Goal: Task Accomplishment & Management: Use online tool/utility

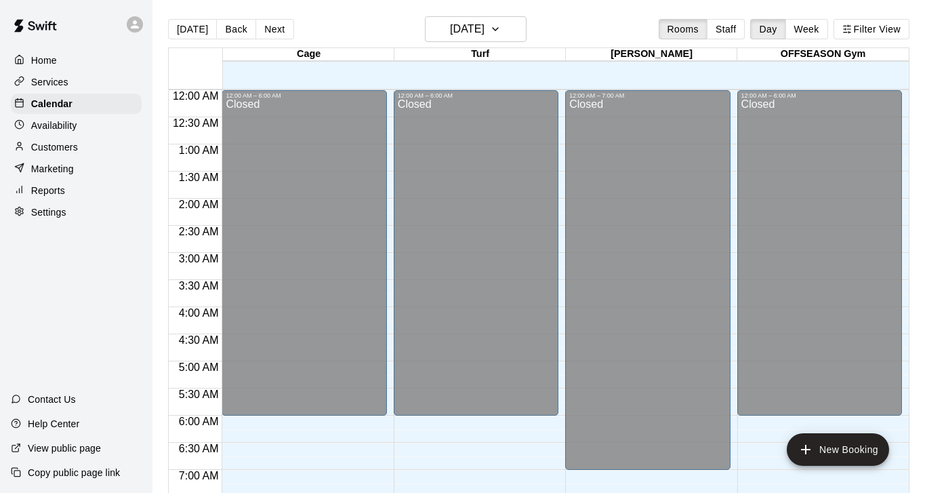
scroll to position [255, 0]
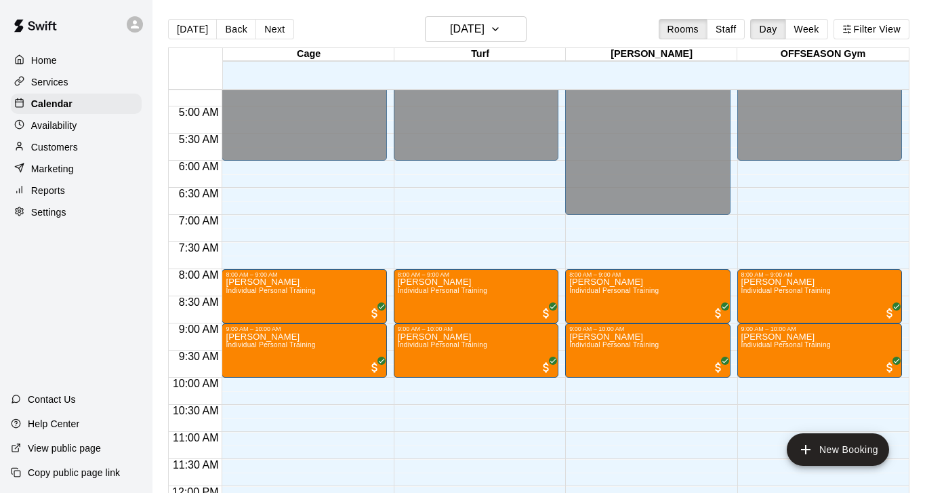
click at [62, 150] on p "Customers" at bounding box center [54, 147] width 47 height 14
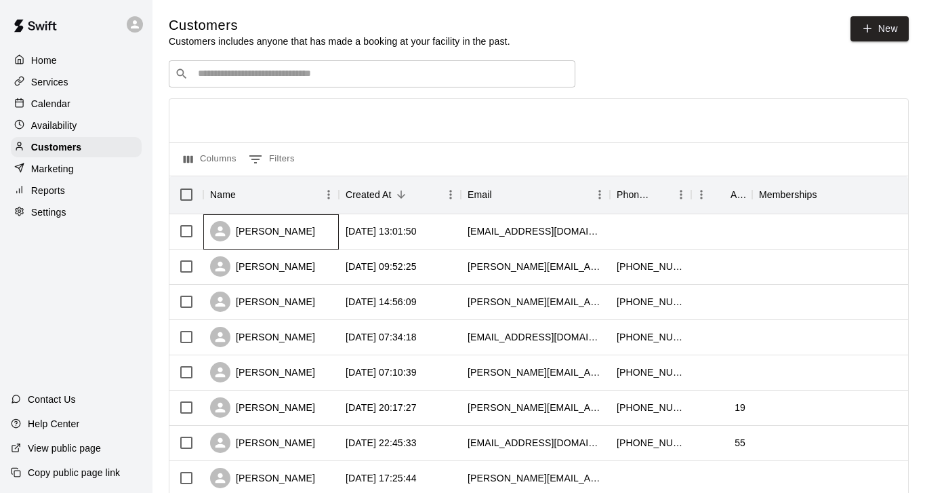
click at [302, 229] on div "[PERSON_NAME]" at bounding box center [262, 231] width 105 height 20
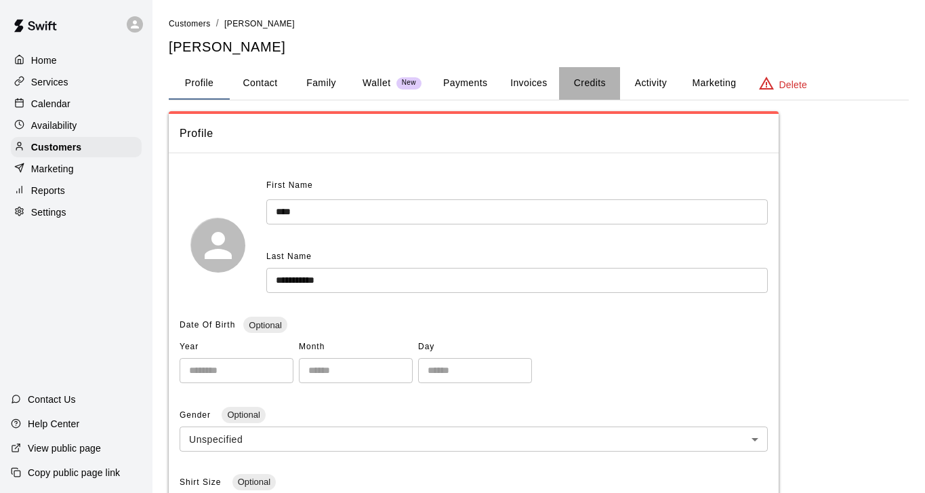
click at [613, 81] on button "Credits" at bounding box center [589, 83] width 61 height 33
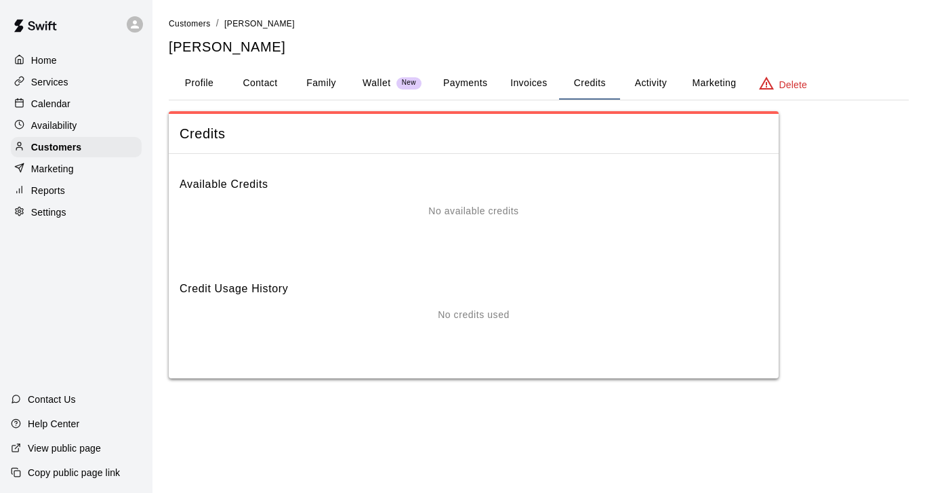
click at [535, 208] on div "No available credits" at bounding box center [474, 211] width 588 height 14
click at [637, 89] on button "Activity" at bounding box center [650, 83] width 61 height 33
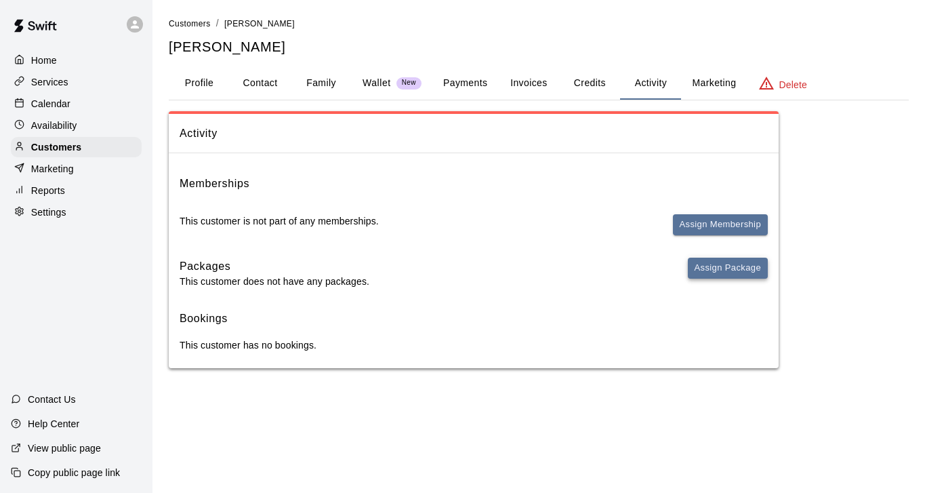
click at [742, 266] on button "Assign Package" at bounding box center [728, 268] width 80 height 21
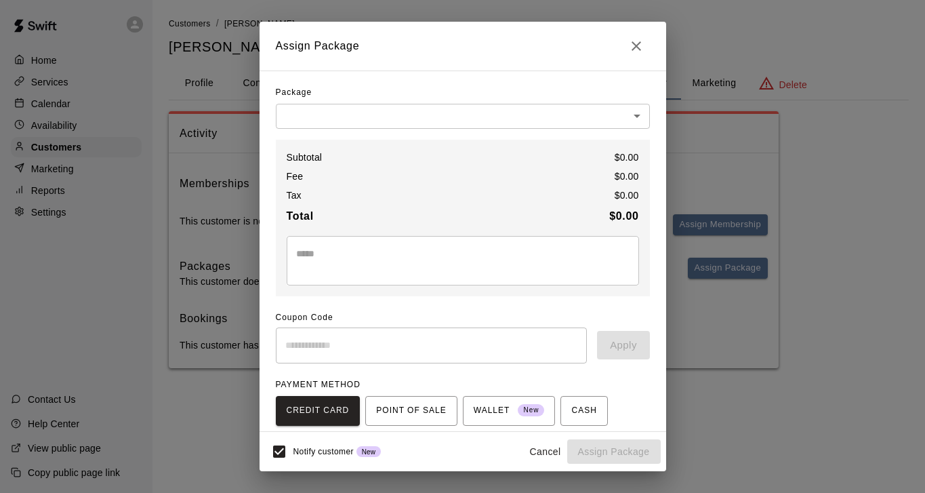
click at [597, 119] on body "Home Services Calendar Availability Customers Marketing Reports Settings Contac…" at bounding box center [462, 197] width 925 height 395
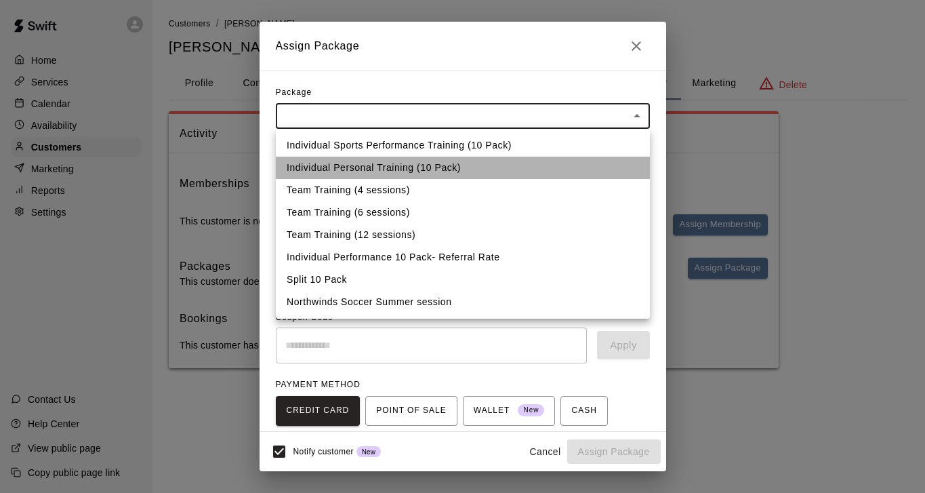
click at [437, 165] on li "Individual Personal Training (10 Pack)" at bounding box center [463, 168] width 374 height 22
type input "**********"
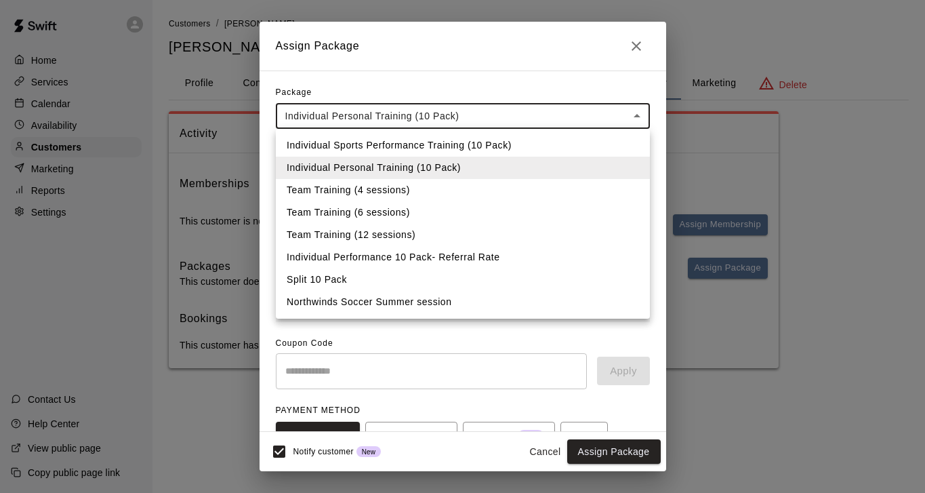
click at [429, 119] on body "**********" at bounding box center [462, 197] width 925 height 395
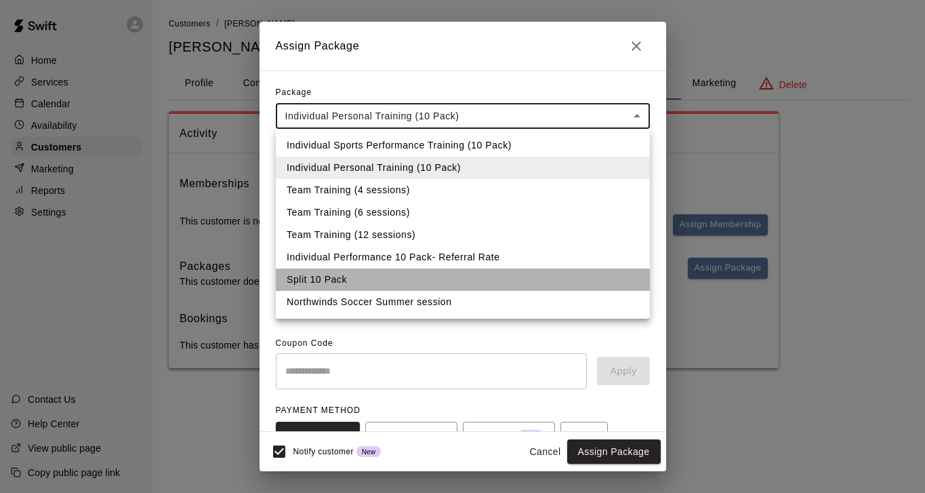
click at [332, 282] on li "Split 10 Pack" at bounding box center [463, 279] width 374 height 22
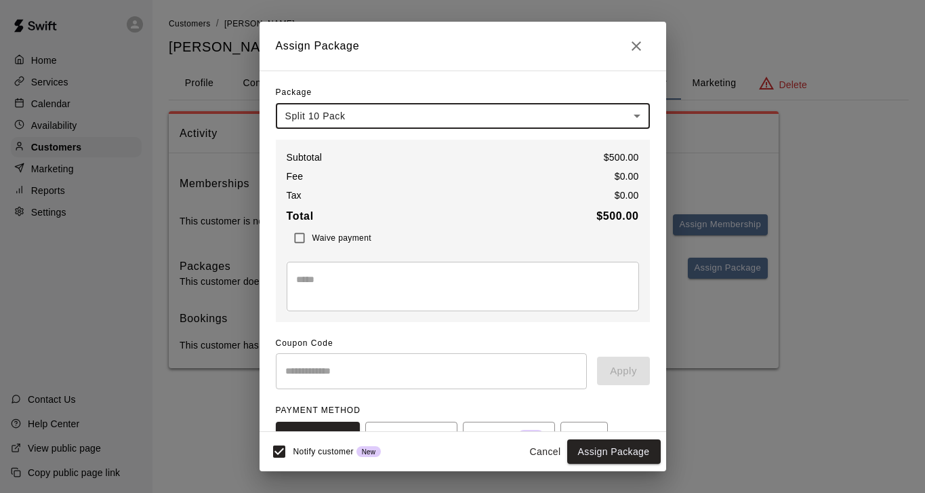
scroll to position [110, 0]
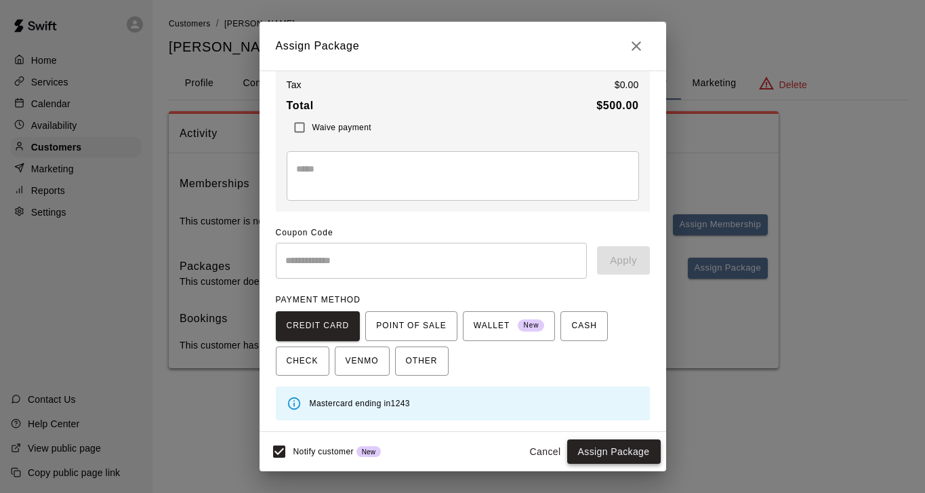
click at [602, 453] on button "Assign Package" at bounding box center [614, 451] width 94 height 25
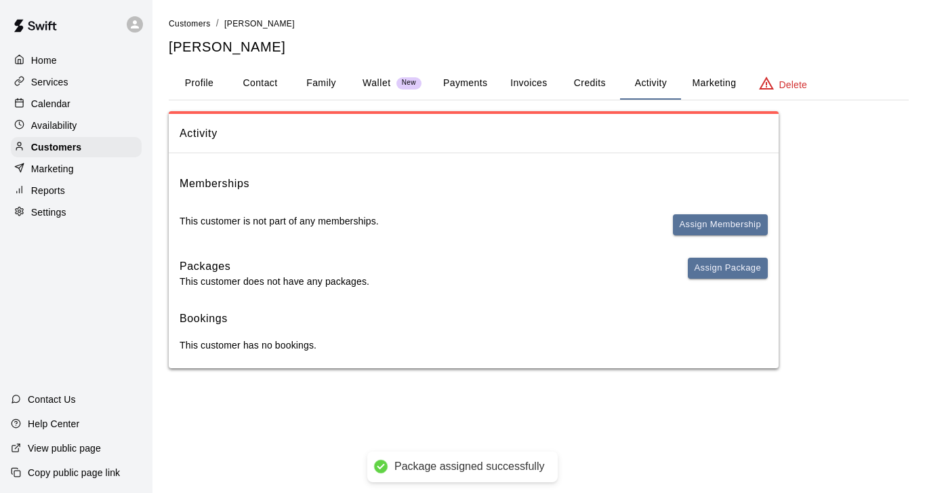
scroll to position [85, 0]
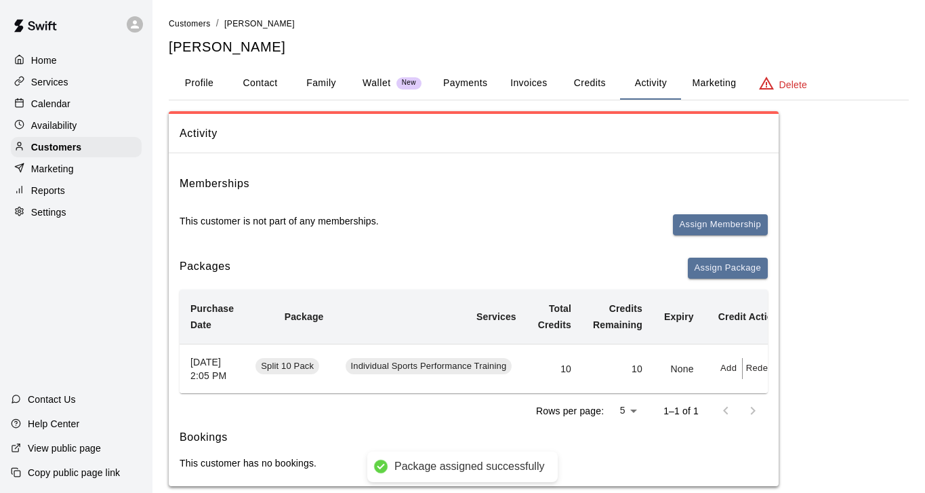
click at [205, 75] on button "Profile" at bounding box center [199, 83] width 61 height 33
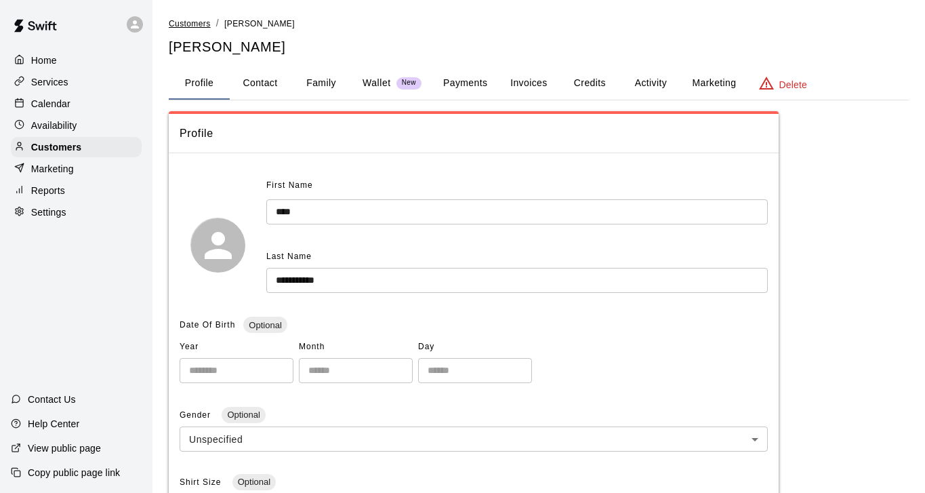
click at [186, 25] on span "Customers" at bounding box center [190, 23] width 42 height 9
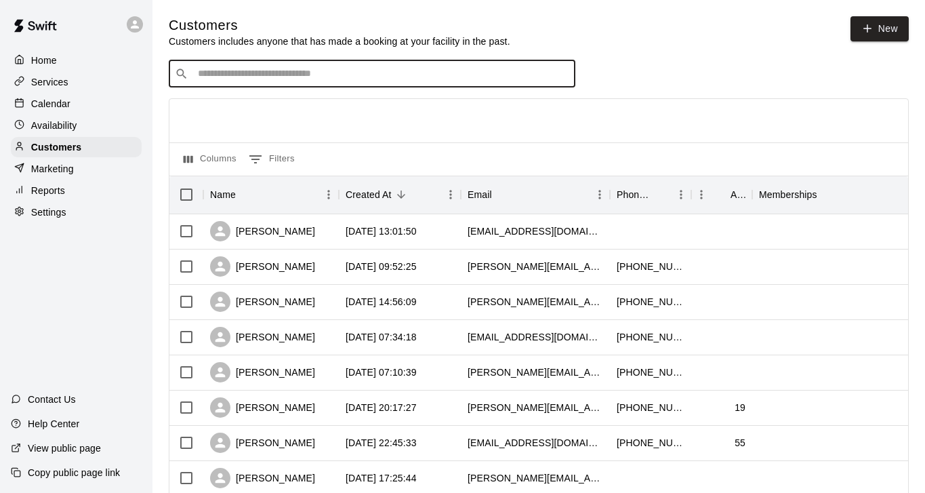
click at [303, 77] on input "Search customers by name or email" at bounding box center [382, 74] width 376 height 14
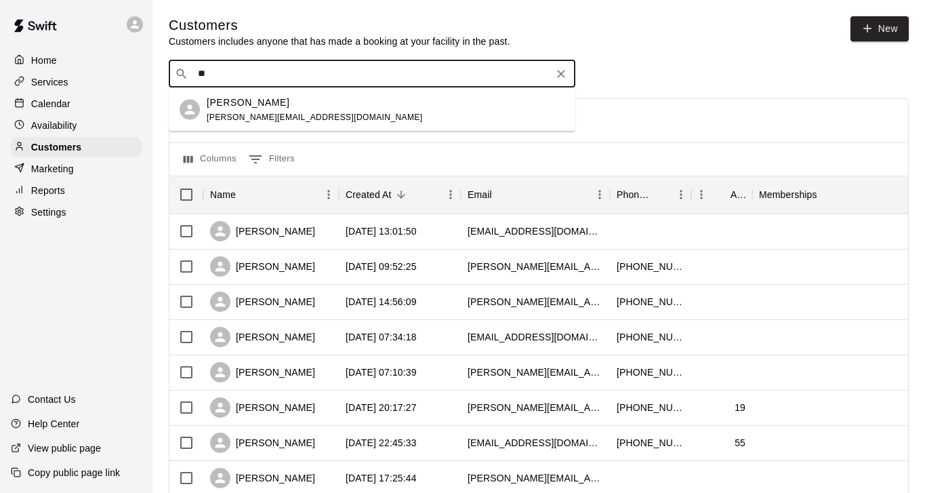
type input "*"
type input "***"
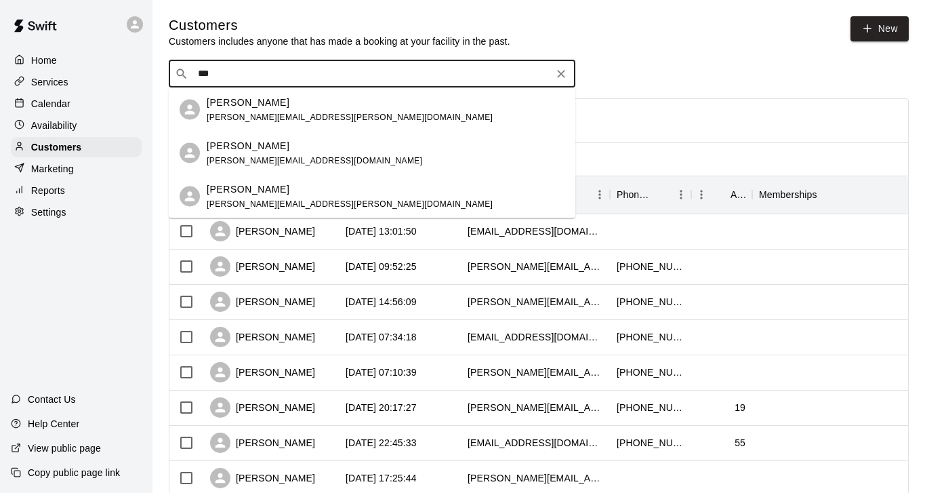
click at [259, 100] on p "[PERSON_NAME]" at bounding box center [248, 102] width 83 height 14
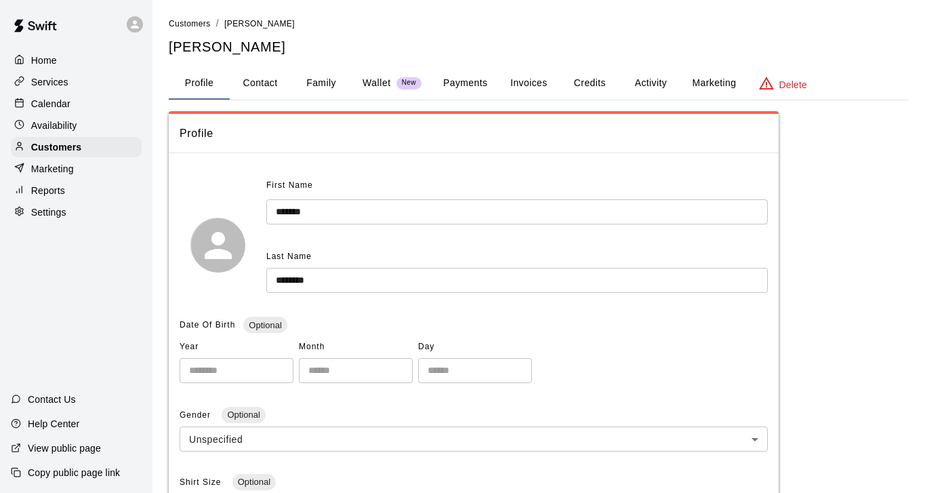
click at [645, 77] on button "Activity" at bounding box center [650, 83] width 61 height 33
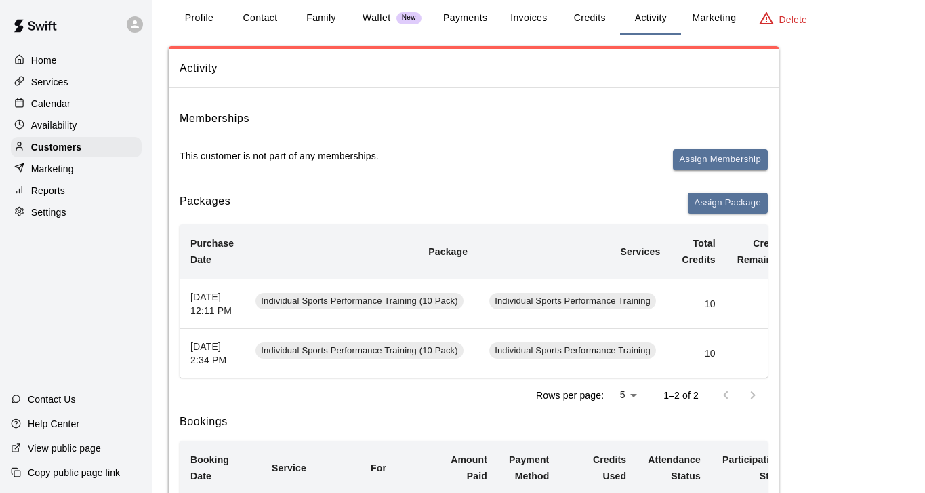
scroll to position [0, 171]
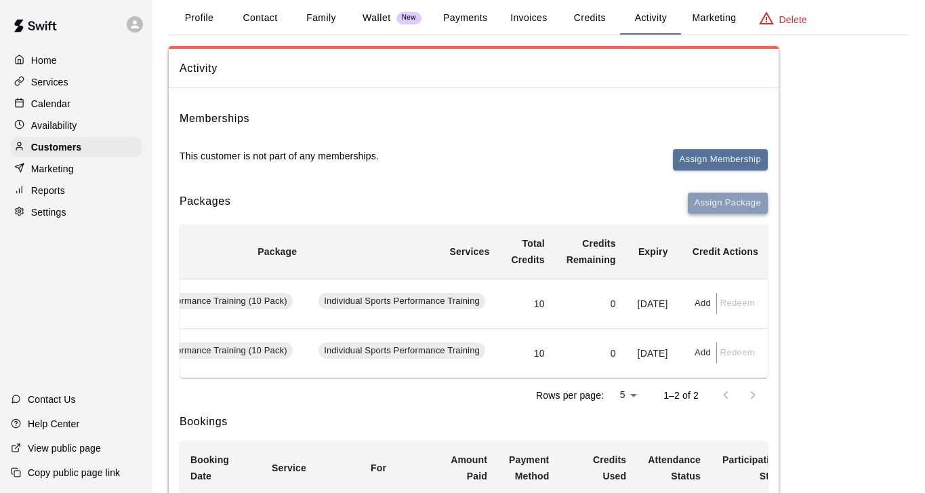
click at [730, 204] on button "Assign Package" at bounding box center [728, 203] width 80 height 21
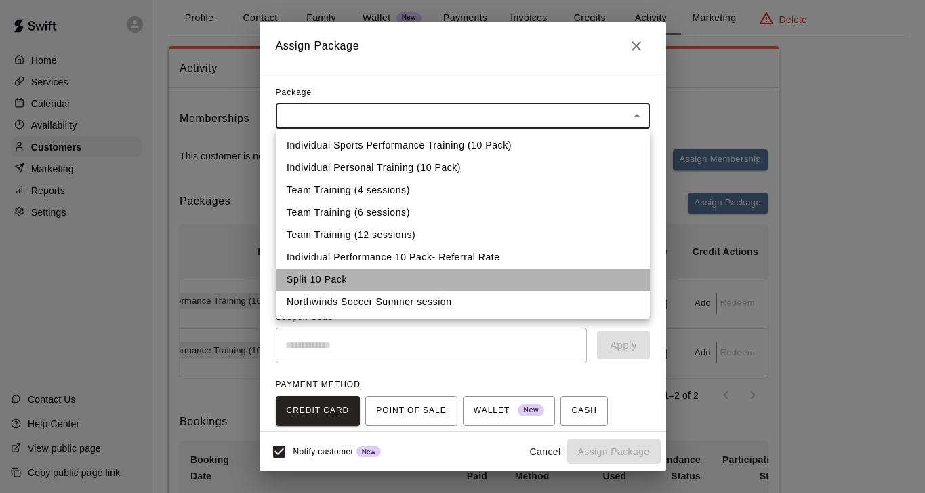
click at [421, 279] on li "Split 10 Pack" at bounding box center [463, 279] width 374 height 22
type input "**********"
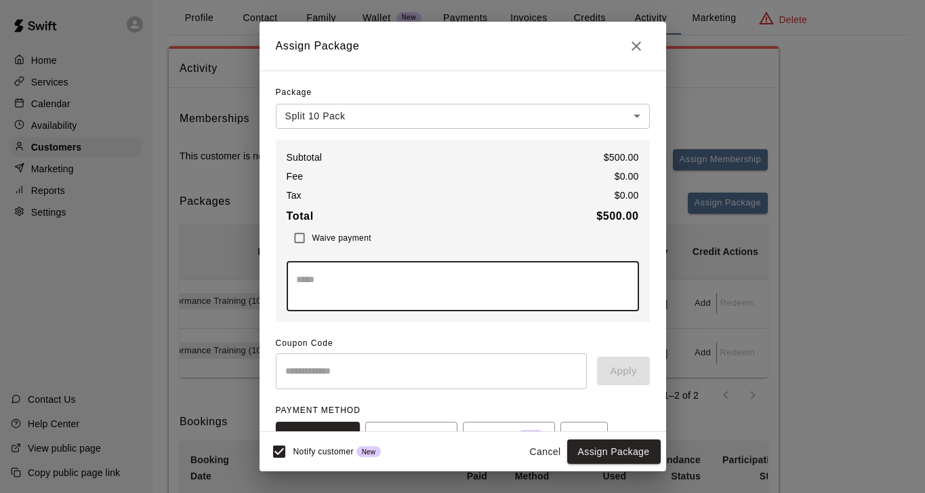
click at [421, 281] on textarea at bounding box center [462, 285] width 333 height 27
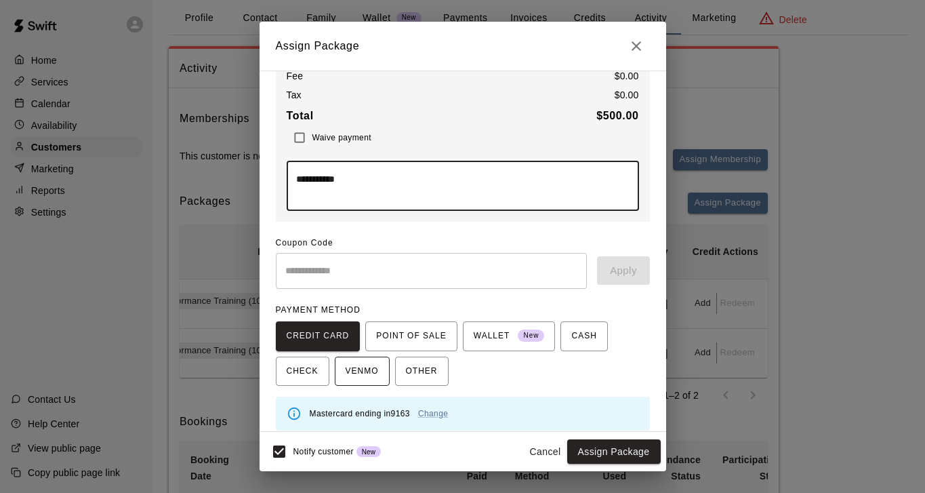
scroll to position [110, 0]
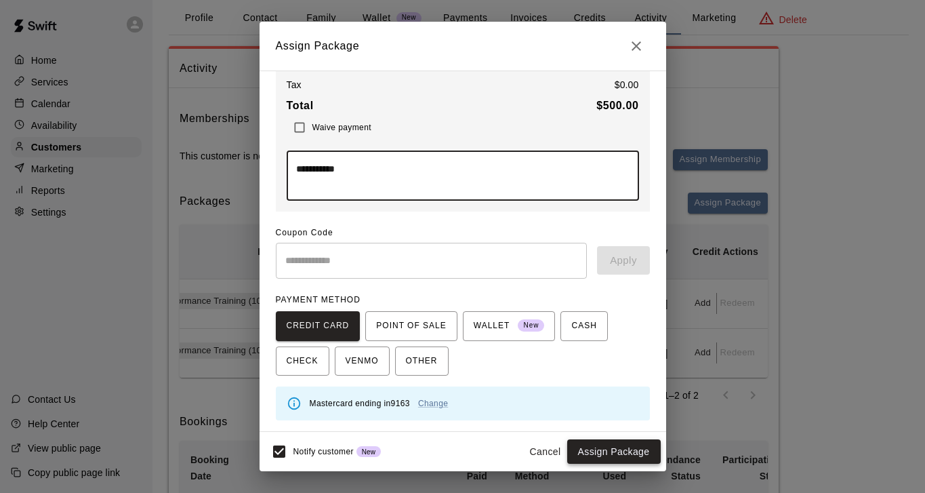
type textarea "**********"
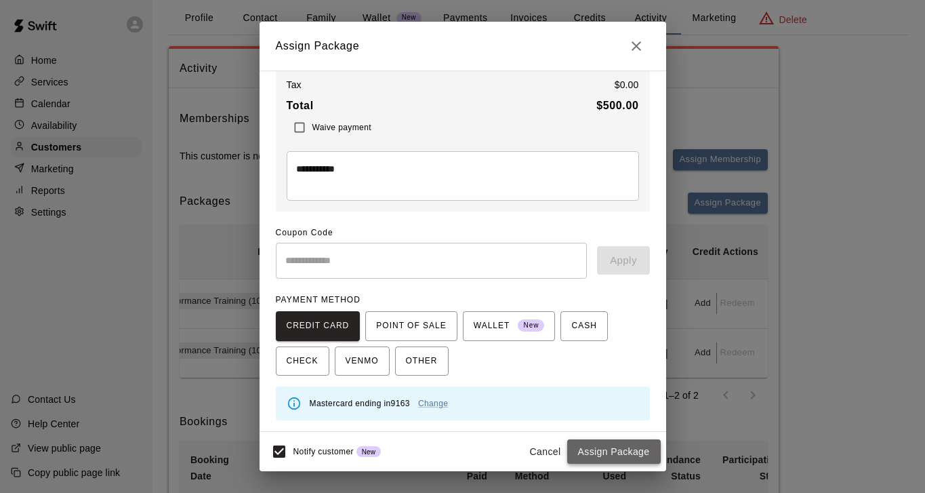
click at [633, 453] on button "Assign Package" at bounding box center [614, 451] width 94 height 25
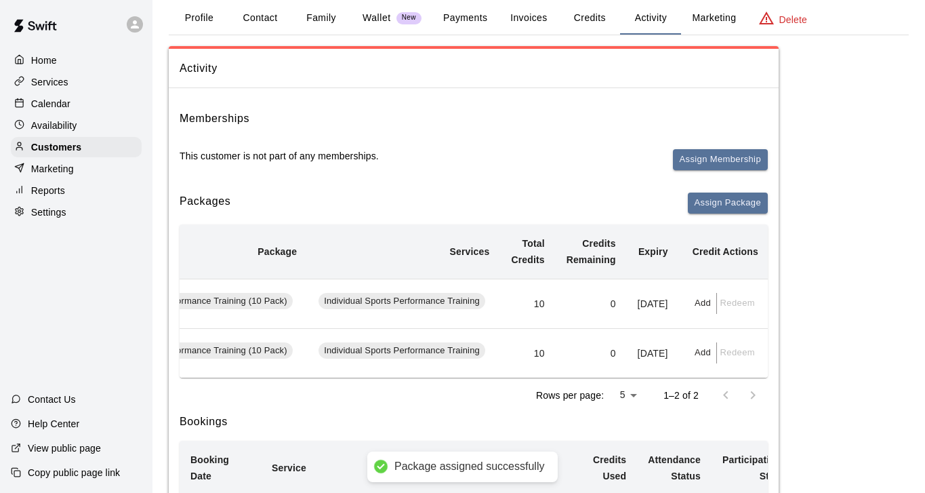
scroll to position [85, 0]
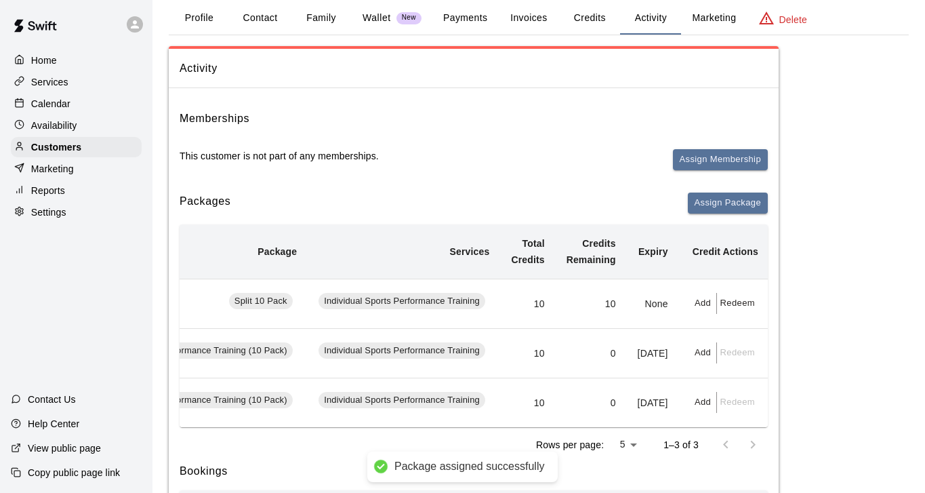
click at [39, 119] on p "Availability" at bounding box center [54, 126] width 46 height 14
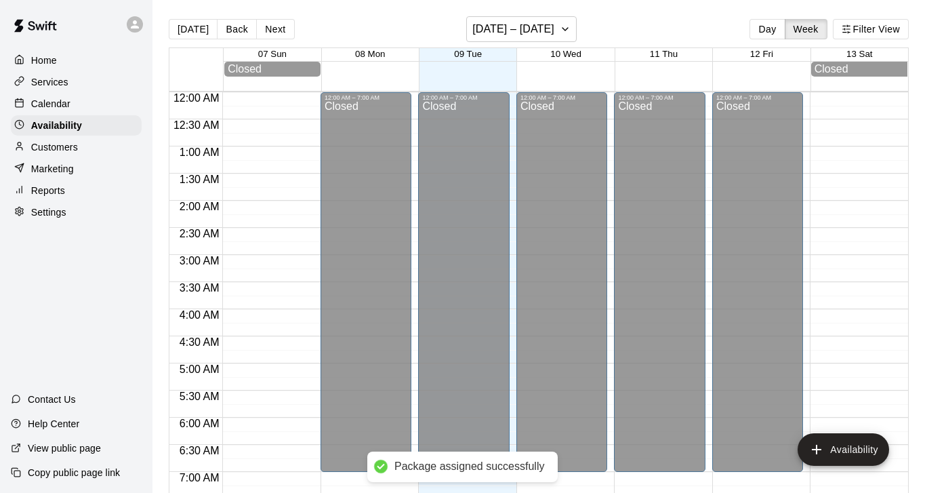
scroll to position [765, 0]
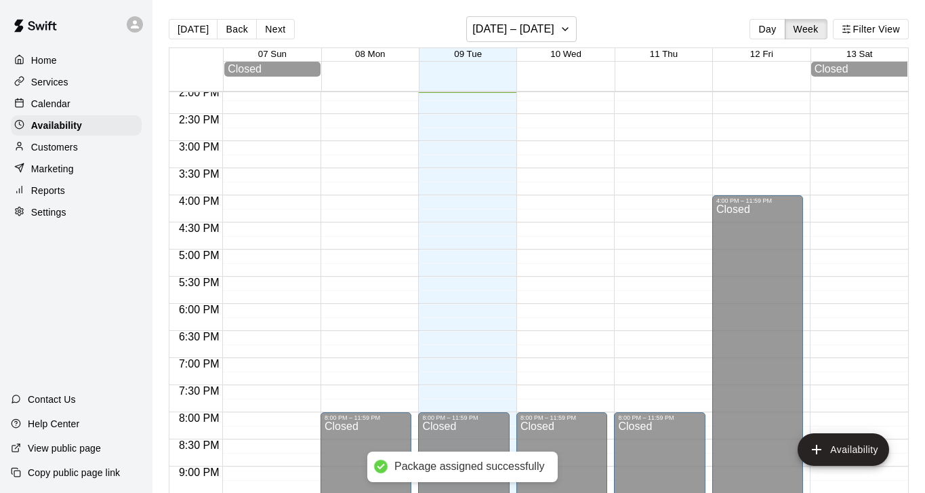
click at [38, 108] on p "Calendar" at bounding box center [50, 104] width 39 height 14
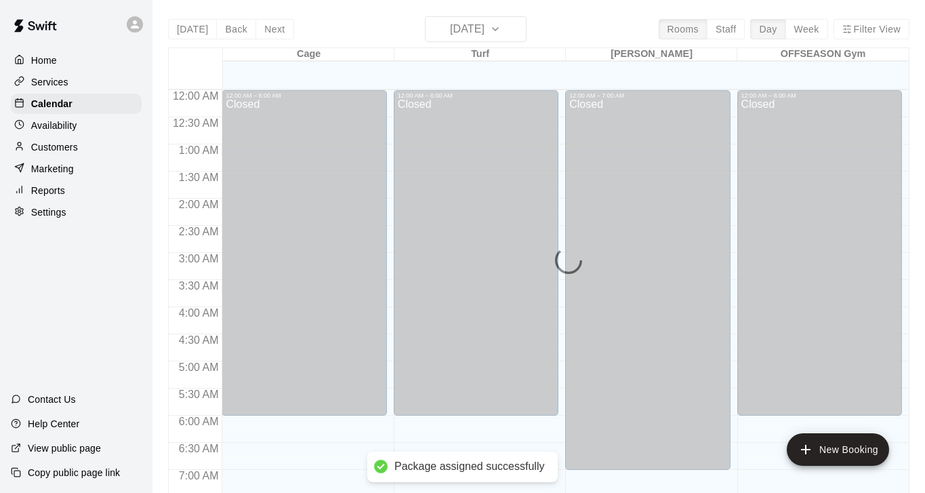
scroll to position [765, 0]
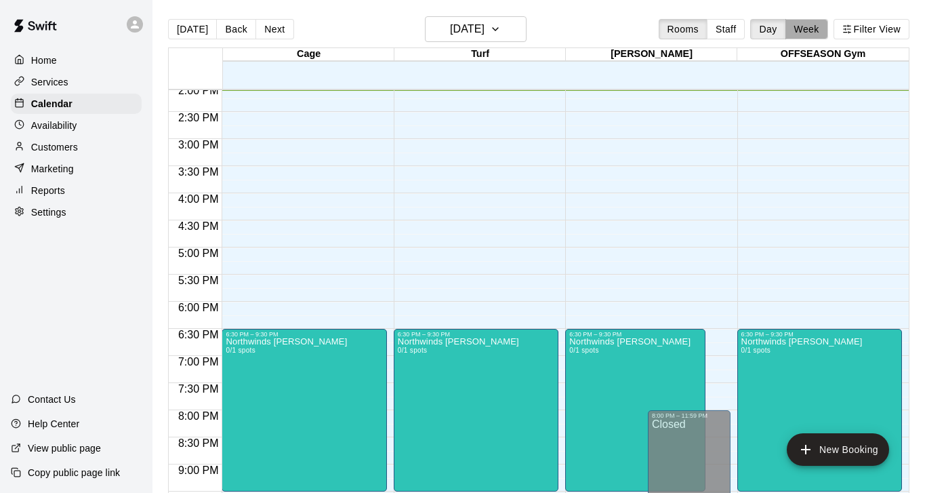
click at [802, 37] on button "Week" at bounding box center [807, 29] width 43 height 20
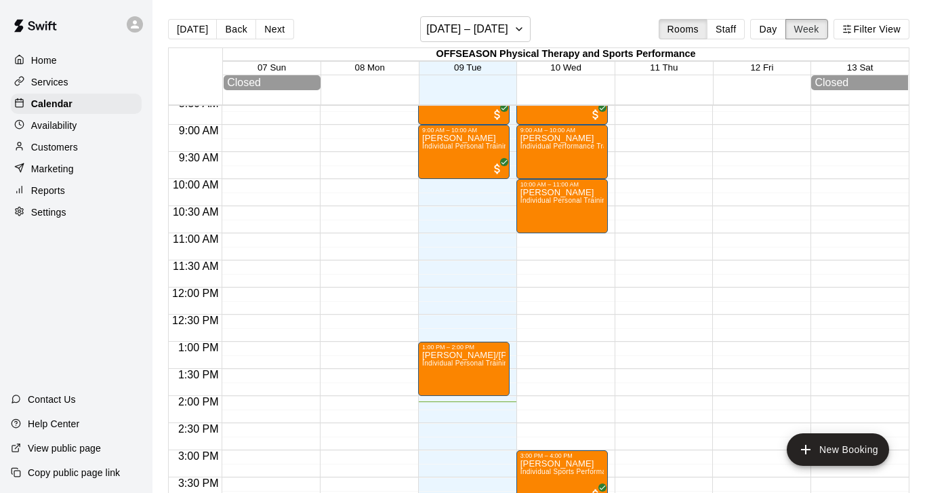
scroll to position [481, 0]
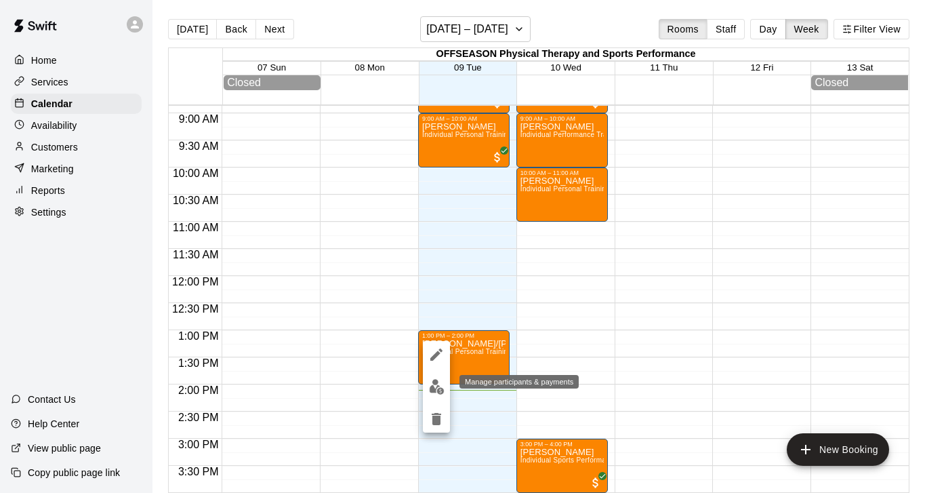
click at [437, 389] on img "edit" at bounding box center [437, 387] width 16 height 16
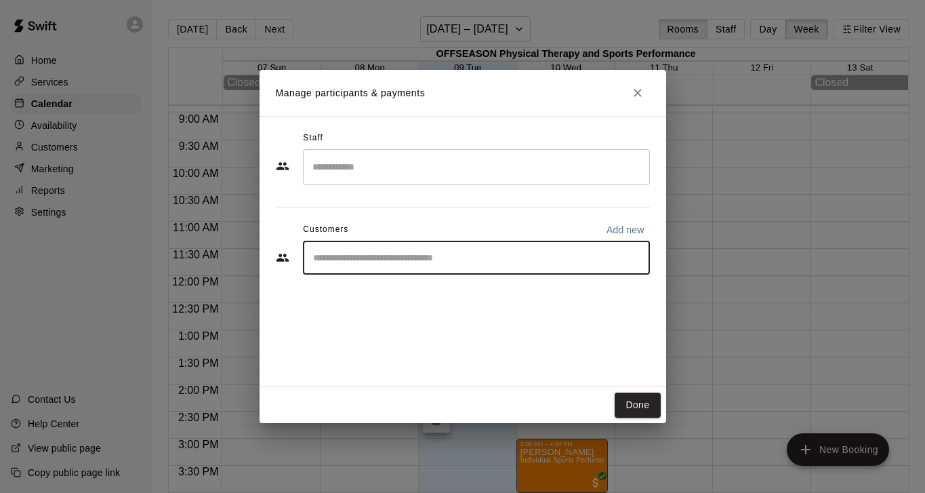
click at [380, 260] on input "Start typing to search customers..." at bounding box center [476, 258] width 335 height 14
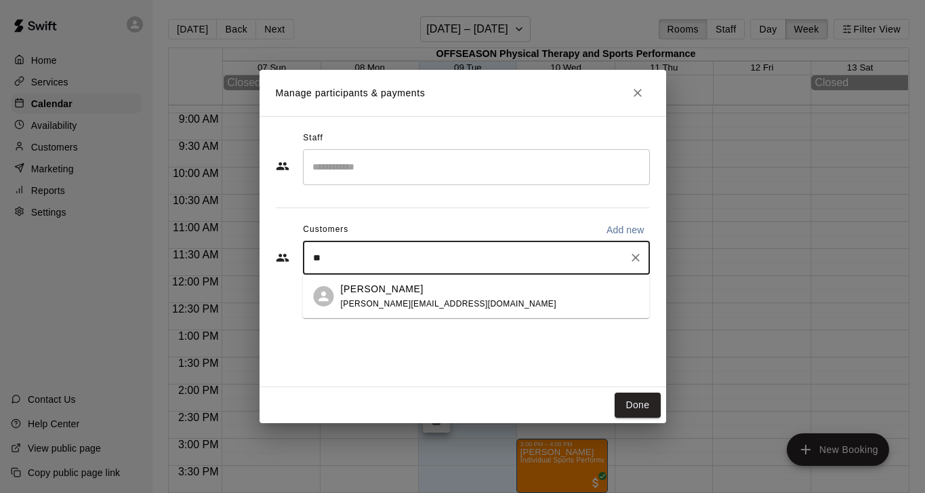
type input "*"
type input "***"
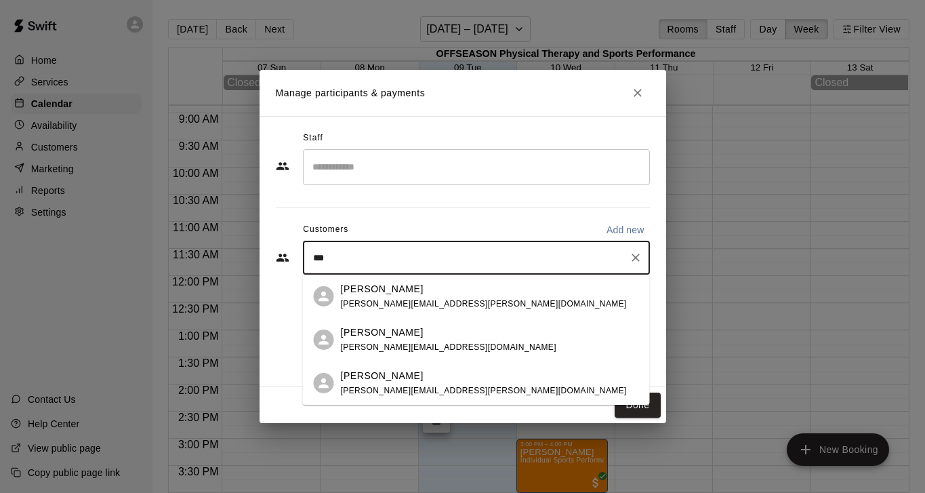
click at [405, 300] on span "[PERSON_NAME][EMAIL_ADDRESS][PERSON_NAME][DOMAIN_NAME]" at bounding box center [484, 303] width 286 height 9
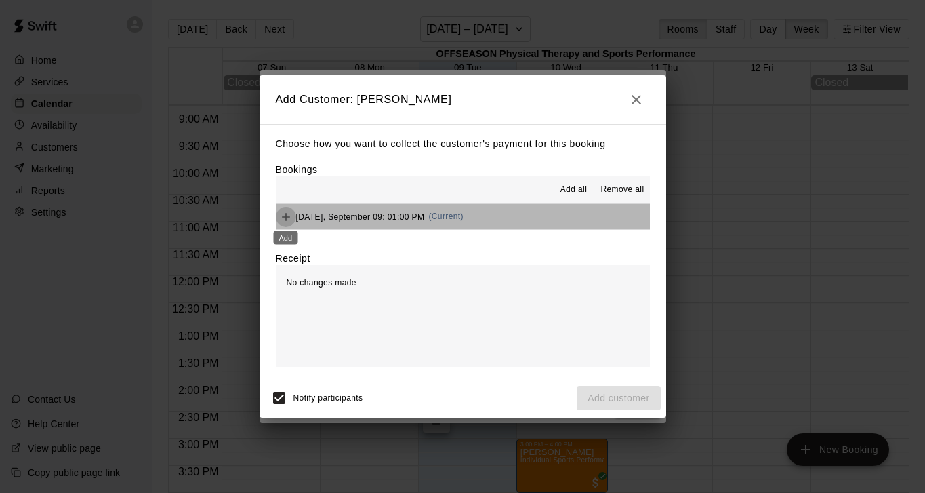
click at [285, 216] on icon "Add" at bounding box center [286, 217] width 8 height 8
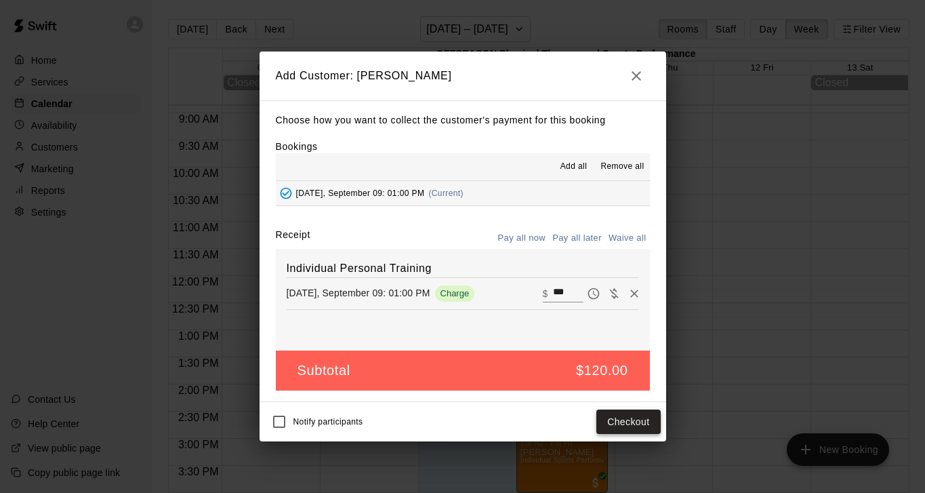
click at [630, 417] on button "Checkout" at bounding box center [628, 421] width 64 height 25
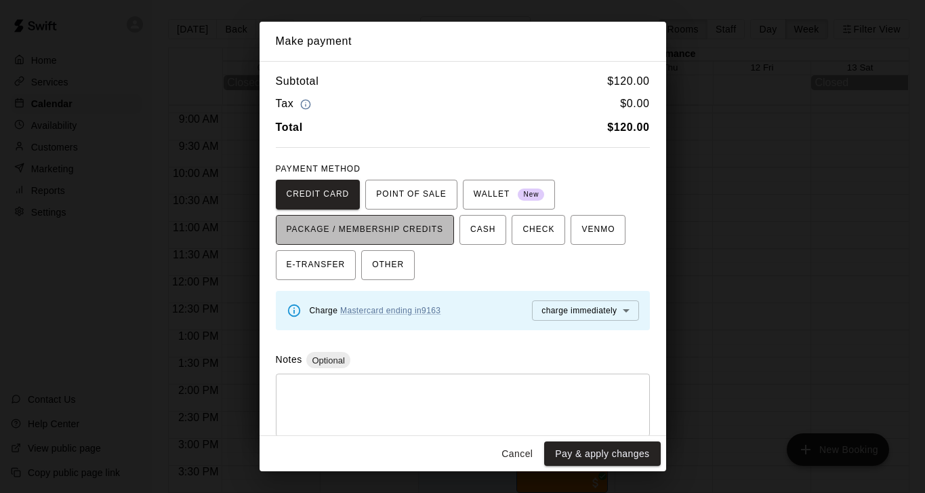
click at [420, 228] on span "PACKAGE / MEMBERSHIP CREDITS" at bounding box center [365, 230] width 157 height 22
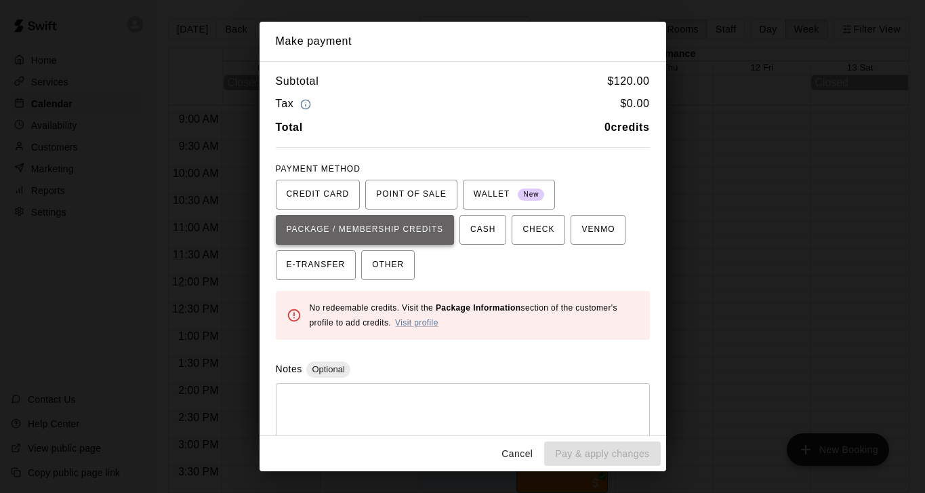
click at [420, 228] on span "PACKAGE / MEMBERSHIP CREDITS" at bounding box center [365, 230] width 157 height 22
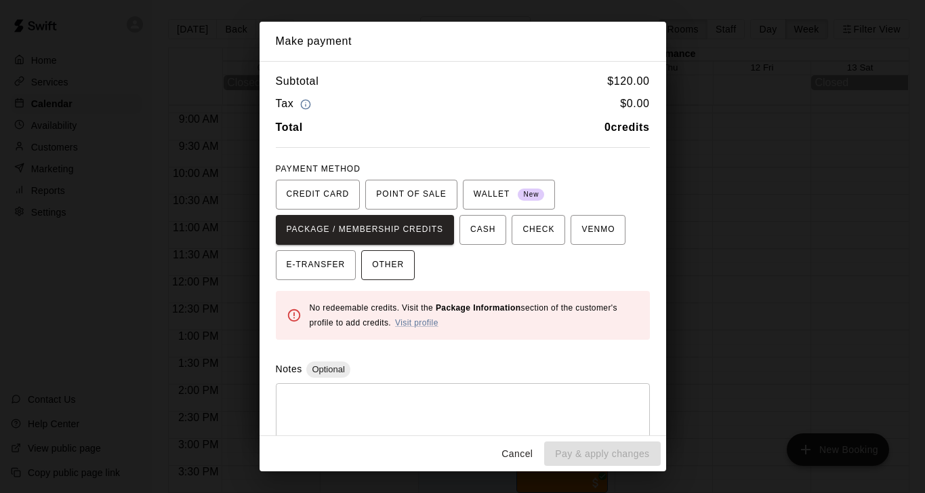
click at [405, 266] on button "OTHER" at bounding box center [388, 265] width 54 height 30
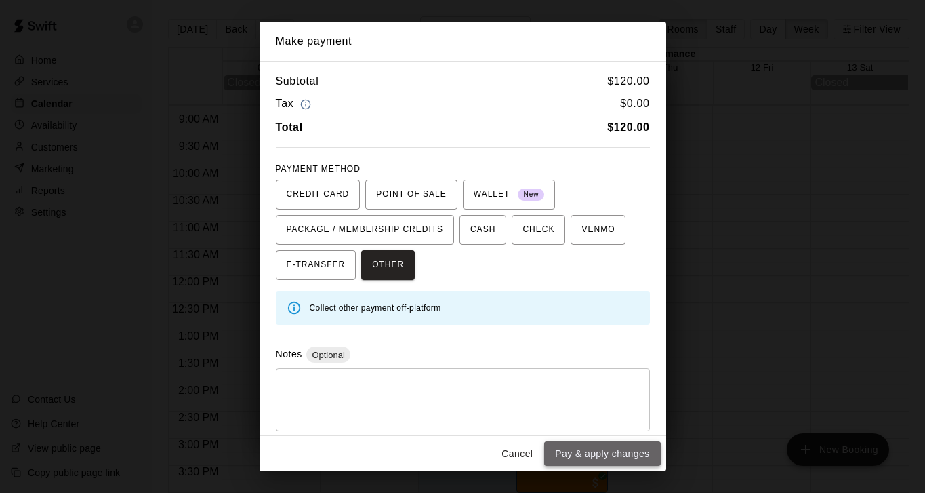
click at [605, 453] on button "Pay & apply changes" at bounding box center [602, 453] width 116 height 25
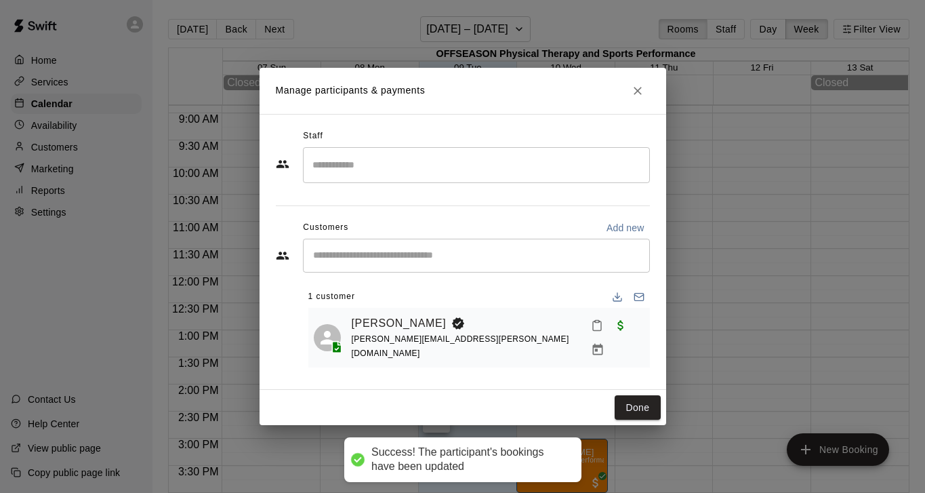
click at [498, 259] on input "Start typing to search customers..." at bounding box center [476, 256] width 335 height 14
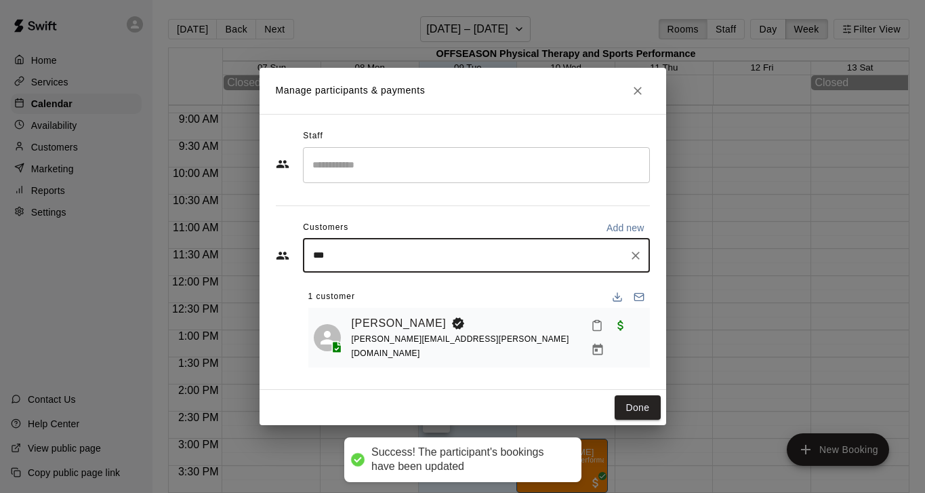
type input "****"
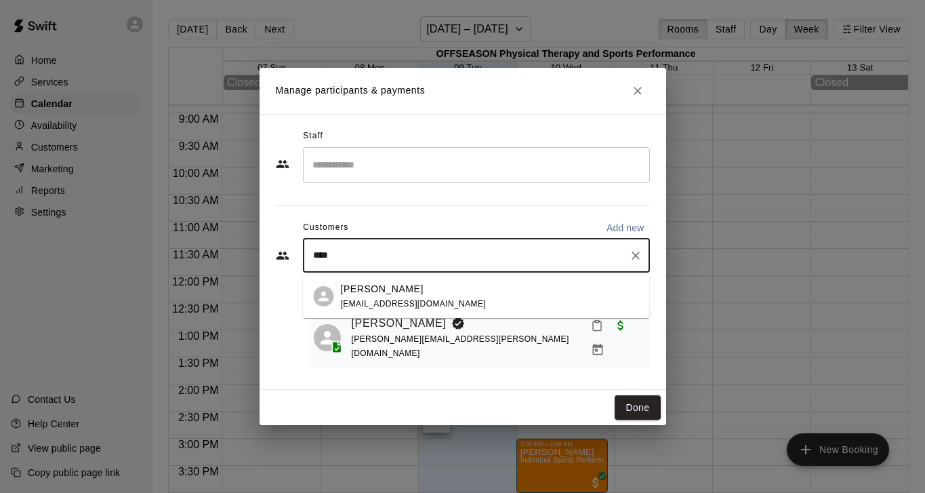
click at [392, 283] on p "[PERSON_NAME]" at bounding box center [382, 289] width 83 height 14
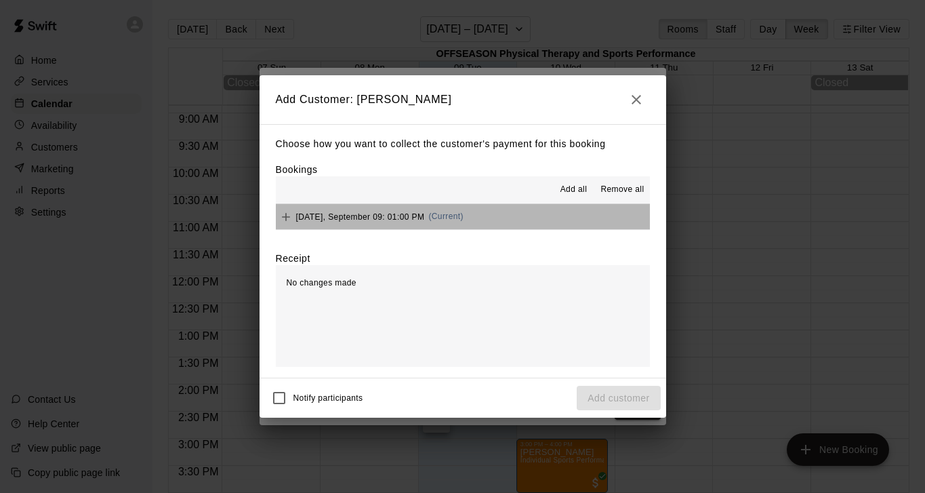
click at [286, 205] on button "[DATE], September 09: 01:00 PM (Current)" at bounding box center [463, 216] width 374 height 25
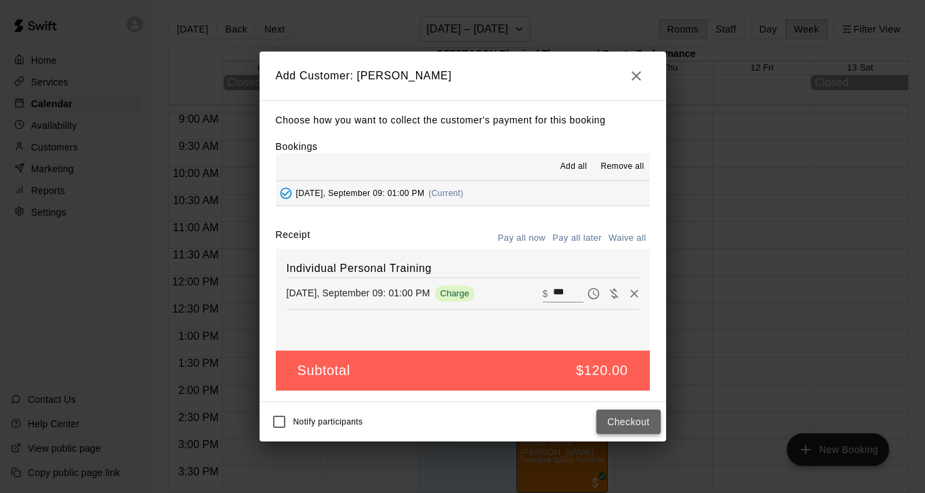
click at [650, 426] on button "Checkout" at bounding box center [628, 421] width 64 height 25
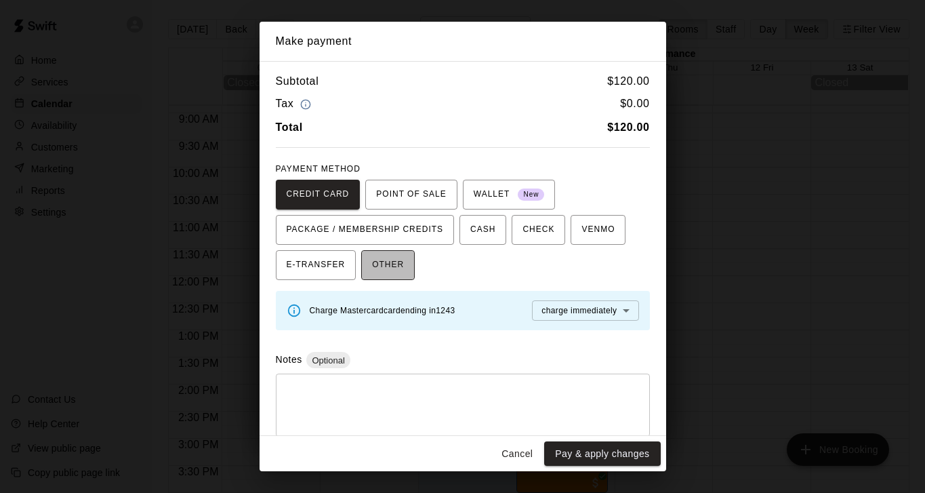
click at [390, 264] on span "OTHER" at bounding box center [388, 265] width 32 height 22
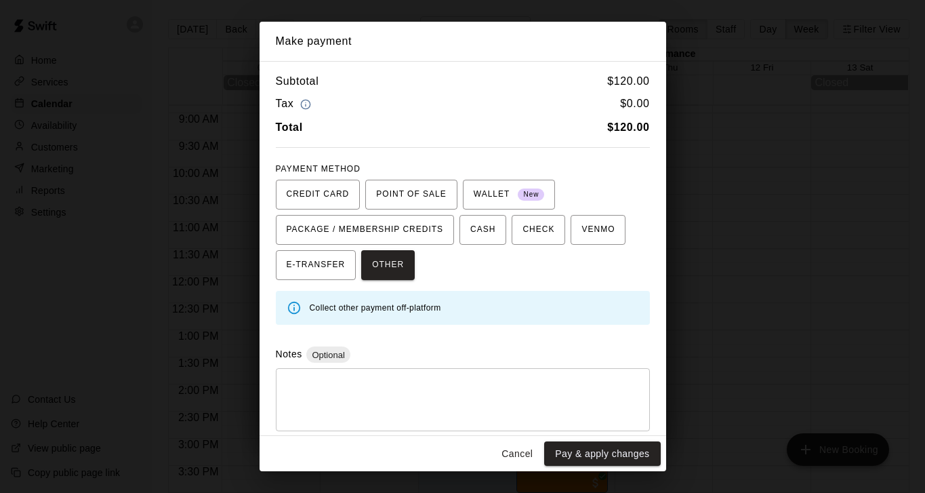
click at [587, 449] on button "Pay & apply changes" at bounding box center [602, 453] width 116 height 25
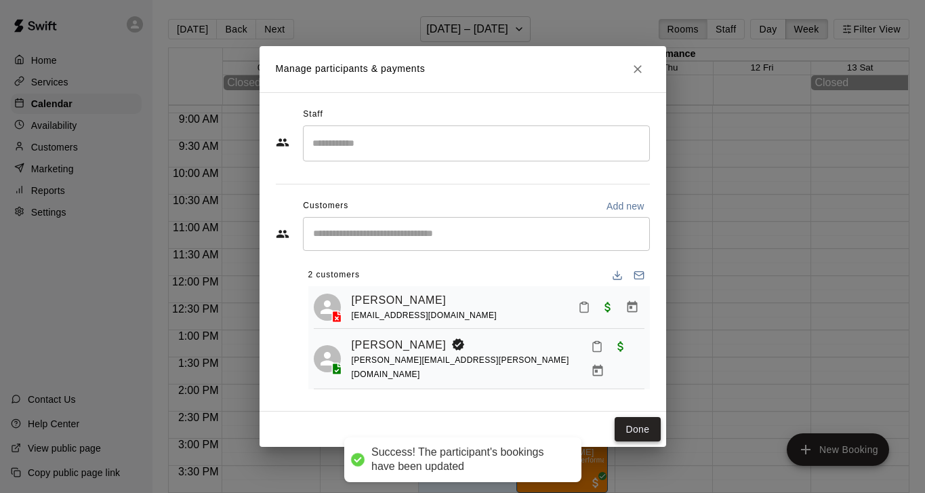
click at [649, 420] on button "Done" at bounding box center [637, 429] width 45 height 25
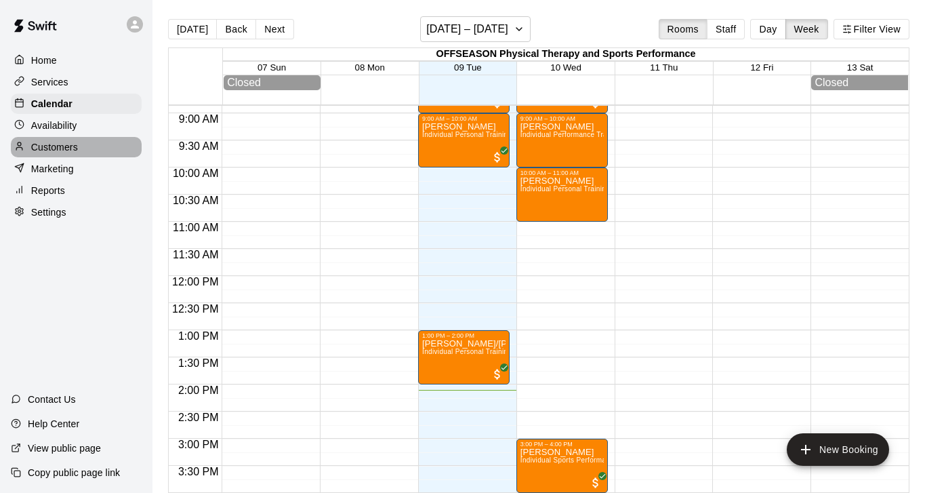
click at [75, 144] on p "Customers" at bounding box center [54, 147] width 47 height 14
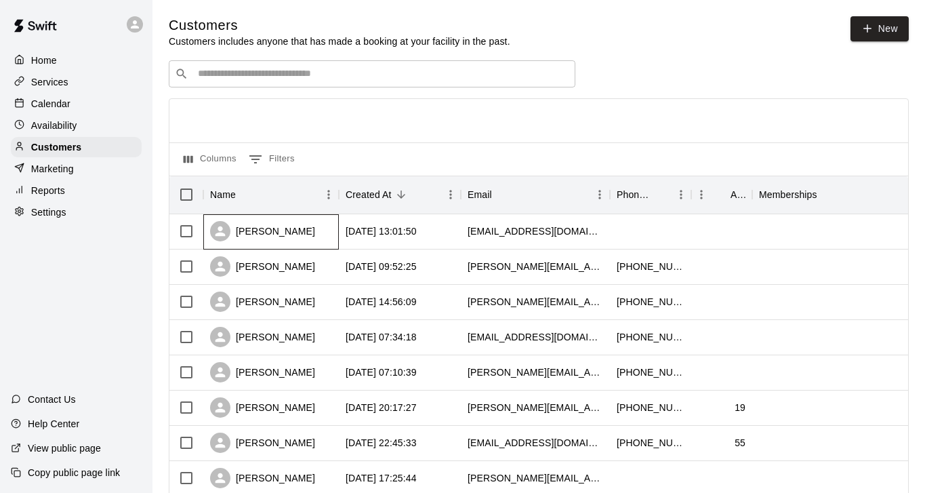
click at [281, 235] on div "[PERSON_NAME]" at bounding box center [262, 231] width 105 height 20
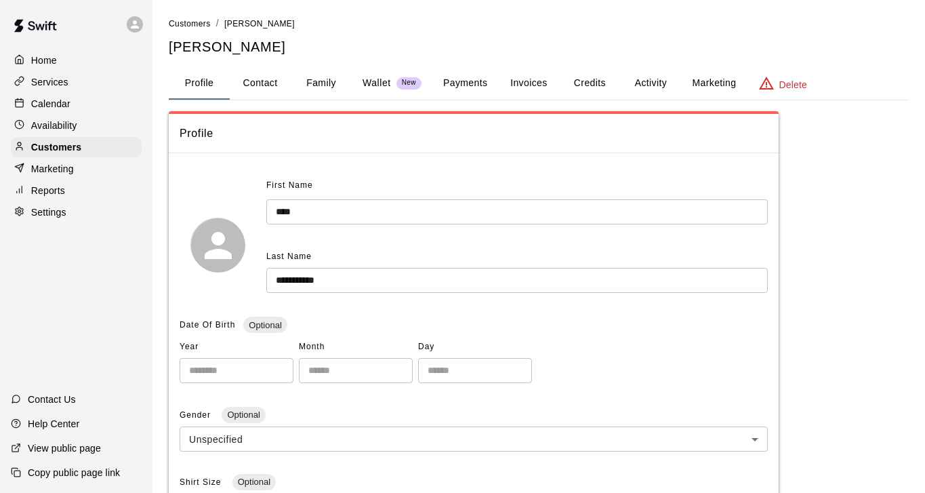
click at [650, 100] on div "**********" at bounding box center [539, 447] width 740 height 862
click at [649, 89] on button "Activity" at bounding box center [650, 83] width 61 height 33
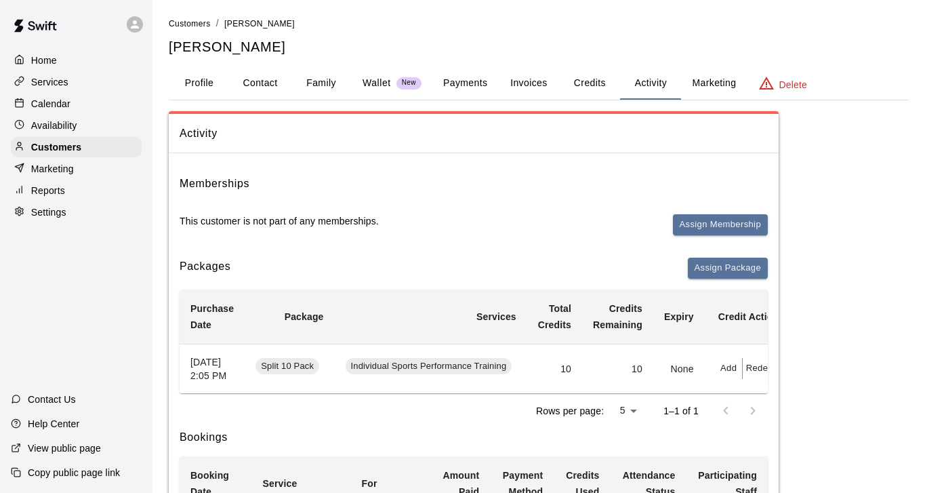
scroll to position [0, 31]
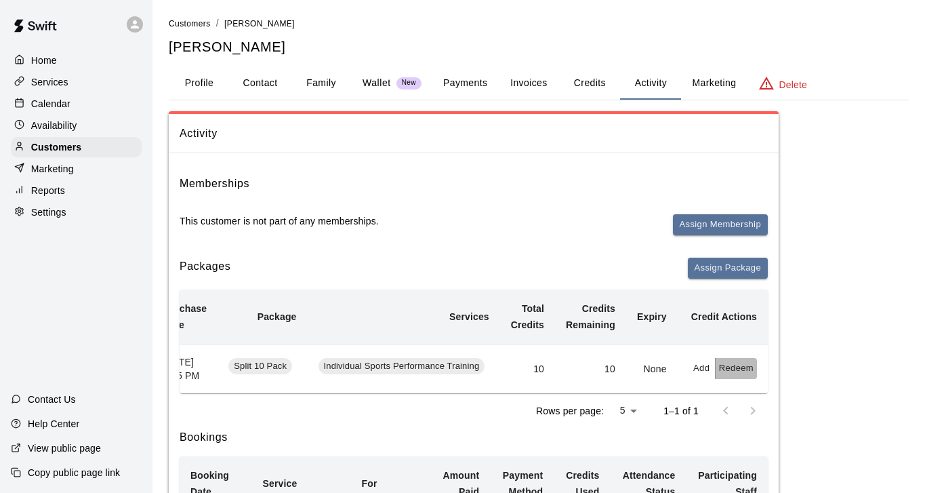
click at [732, 375] on button "Redeem" at bounding box center [736, 368] width 41 height 21
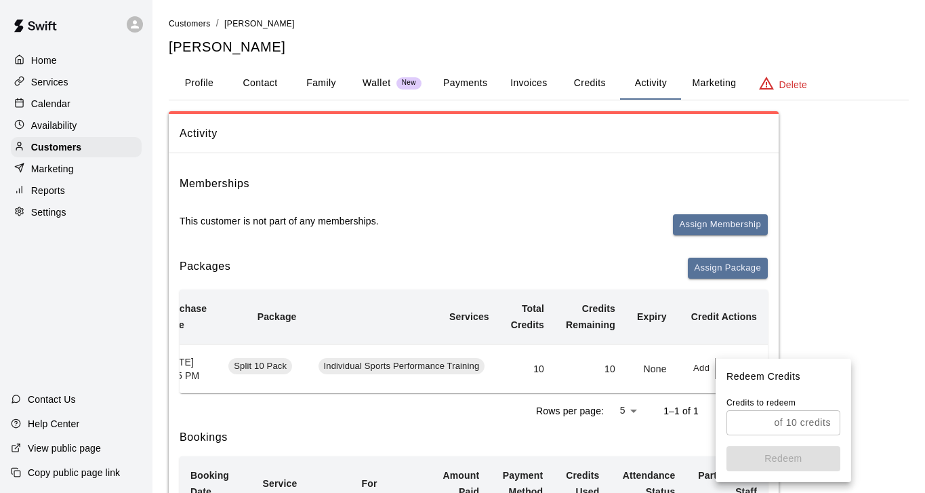
click at [737, 413] on input "text" at bounding box center [748, 422] width 42 height 25
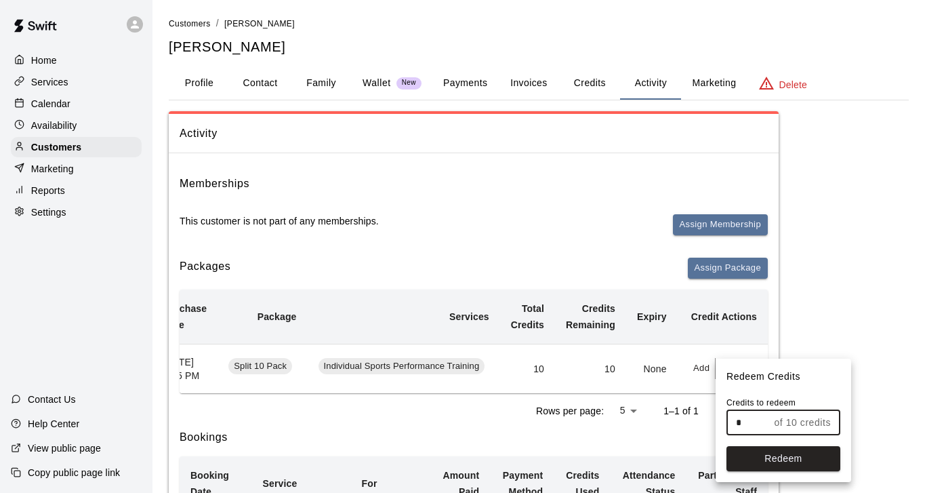
type input "*"
click at [769, 460] on button "Redeem" at bounding box center [784, 458] width 114 height 25
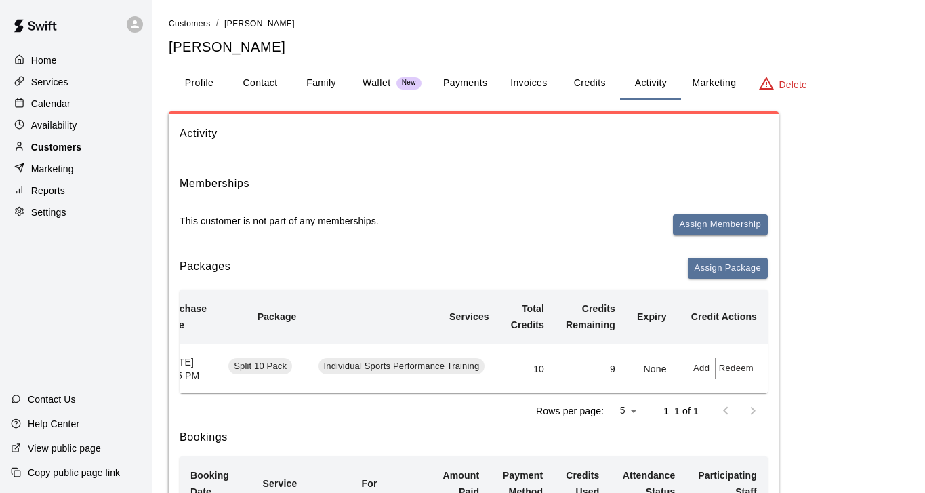
click at [94, 142] on div "Customers" at bounding box center [76, 147] width 131 height 20
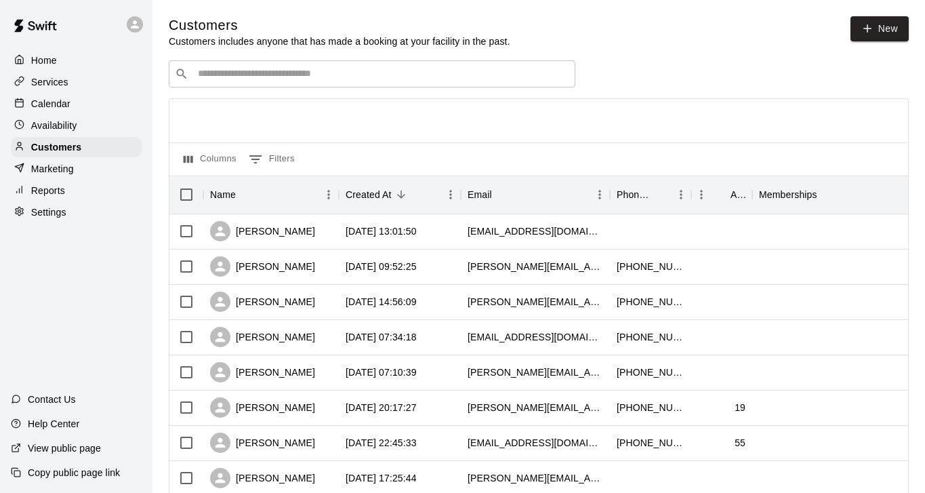
click at [232, 62] on div "​ ​" at bounding box center [372, 73] width 407 height 27
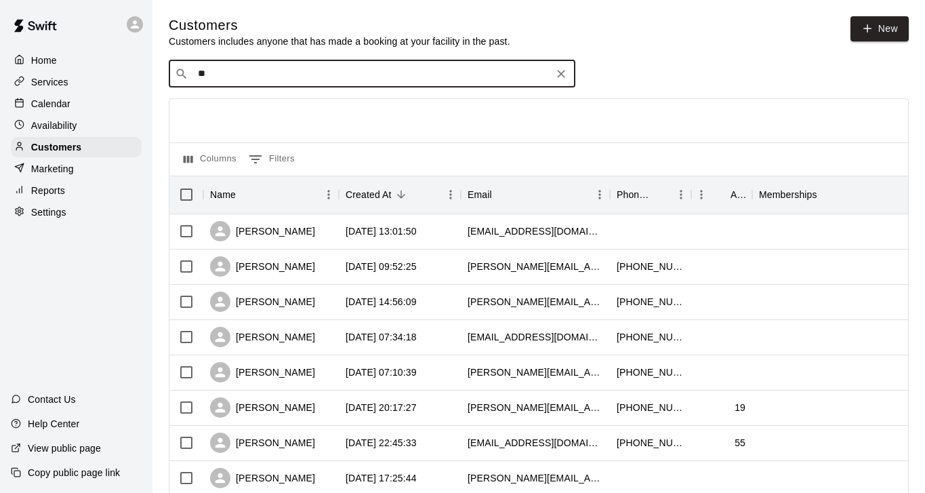
type input "***"
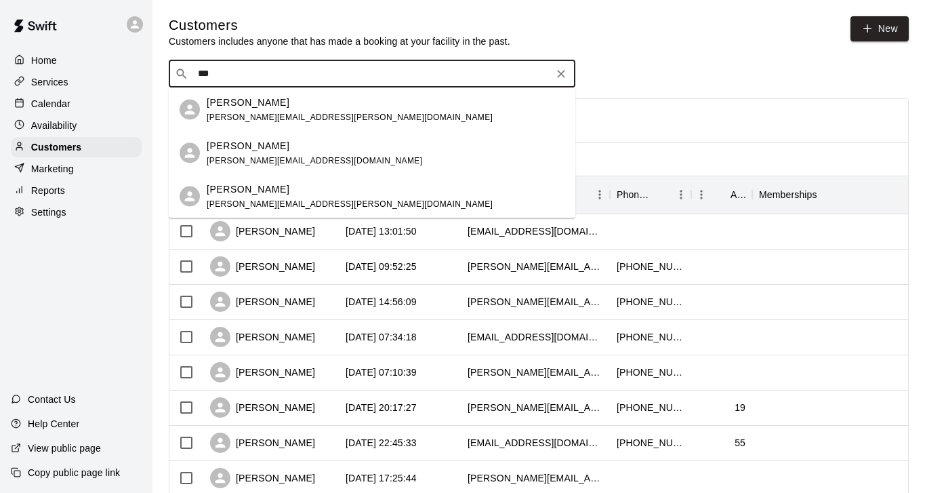
click at [234, 116] on span "[PERSON_NAME][EMAIL_ADDRESS][PERSON_NAME][DOMAIN_NAME]" at bounding box center [350, 116] width 286 height 9
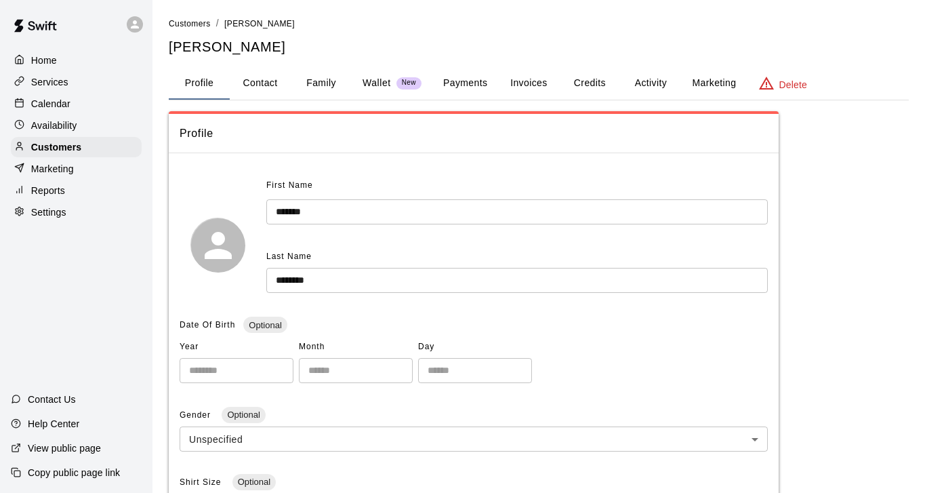
click at [642, 82] on button "Activity" at bounding box center [650, 83] width 61 height 33
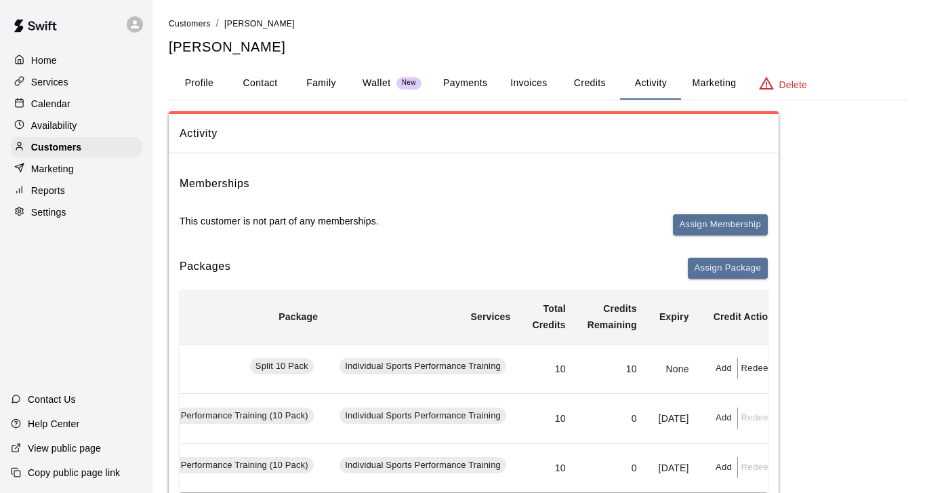
scroll to position [0, 175]
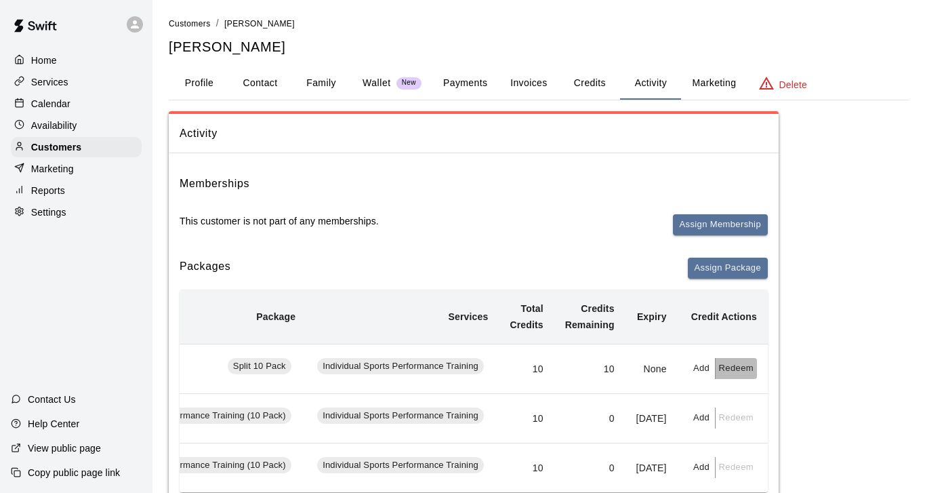
click at [731, 378] on button "Redeem" at bounding box center [736, 368] width 41 height 21
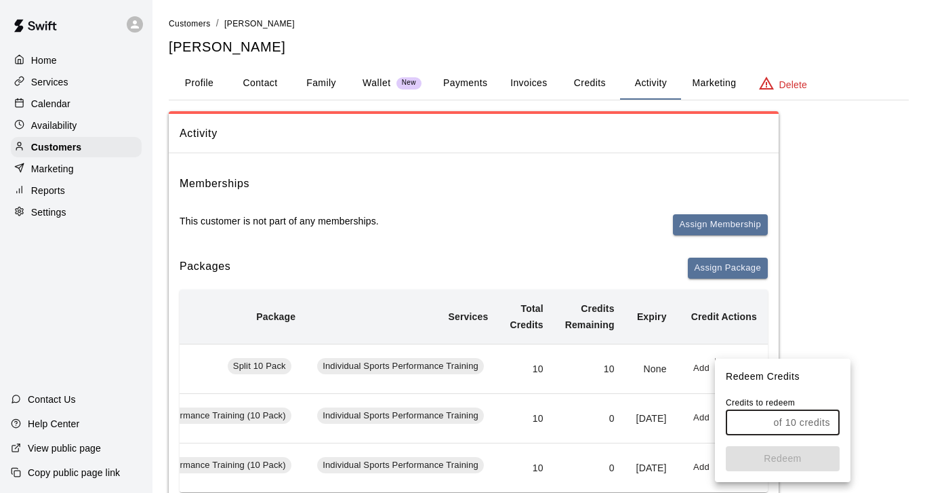
click at [737, 424] on input "text" at bounding box center [747, 422] width 42 height 25
type input "*"
click at [766, 459] on button "Redeem" at bounding box center [783, 458] width 114 height 25
